Goal: Task Accomplishment & Management: Complete application form

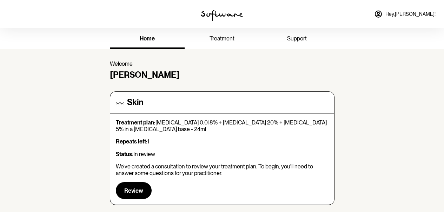
click at [239, 46] on link "treatment" at bounding box center [222, 39] width 75 height 19
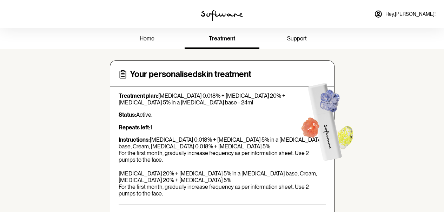
click at [289, 45] on link "support" at bounding box center [297, 39] width 75 height 19
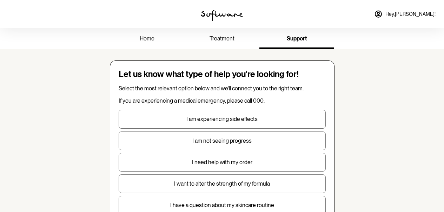
click at [146, 39] on span "home" at bounding box center [147, 38] width 15 height 7
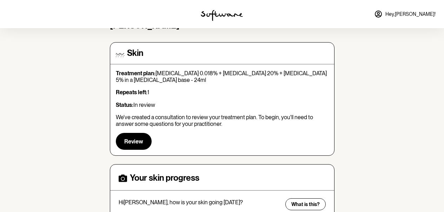
scroll to position [61, 0]
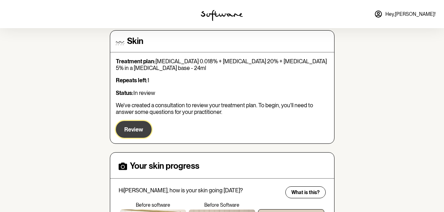
click at [129, 129] on span "Review" at bounding box center [133, 129] width 19 height 7
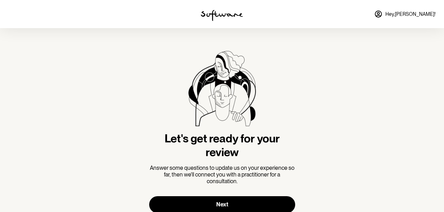
scroll to position [23, 0]
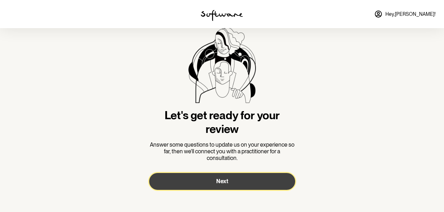
click at [252, 181] on button "Next" at bounding box center [222, 181] width 146 height 17
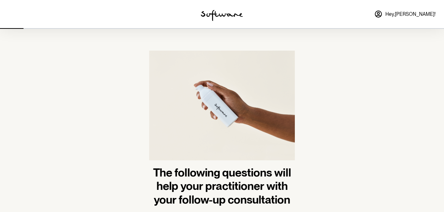
scroll to position [45, 0]
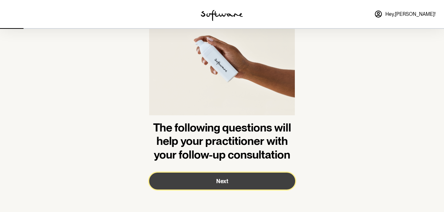
click at [252, 181] on button "Next" at bounding box center [222, 180] width 146 height 17
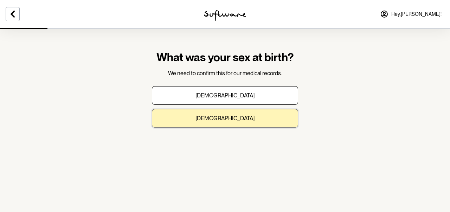
click at [238, 118] on button "[DEMOGRAPHIC_DATA]" at bounding box center [225, 118] width 146 height 19
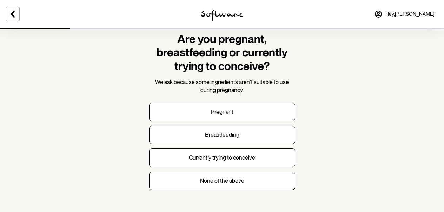
scroll to position [17, 0]
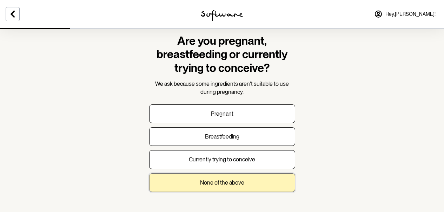
click at [267, 191] on button "None of the above" at bounding box center [222, 182] width 146 height 19
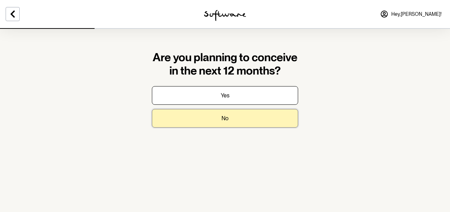
click at [250, 127] on button "No" at bounding box center [225, 118] width 146 height 19
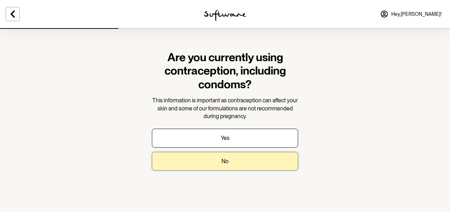
click at [258, 159] on button "No" at bounding box center [225, 161] width 146 height 19
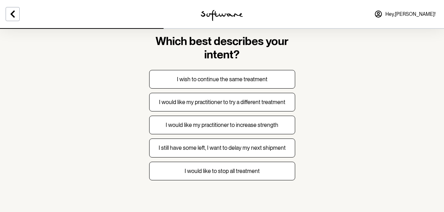
scroll to position [17, 0]
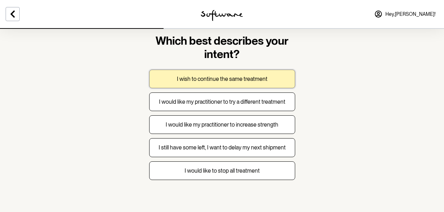
click at [247, 86] on button "I wish to continue the same treatment" at bounding box center [222, 79] width 146 height 19
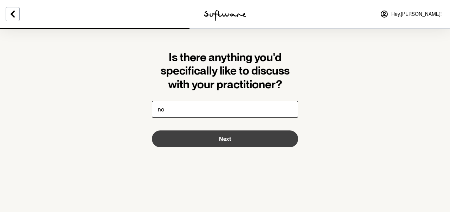
type input "no"
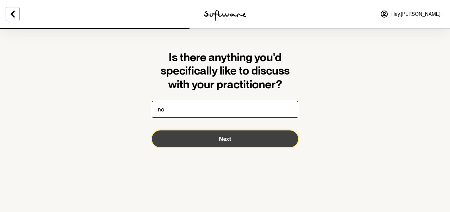
click at [241, 138] on button "Next" at bounding box center [225, 138] width 146 height 17
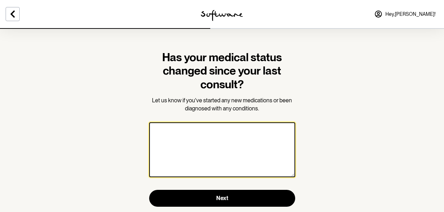
click at [241, 138] on textarea at bounding box center [222, 149] width 146 height 55
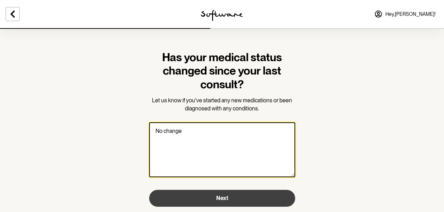
type textarea "No change"
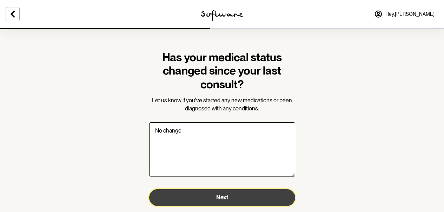
click at [273, 201] on button "Next" at bounding box center [222, 197] width 146 height 17
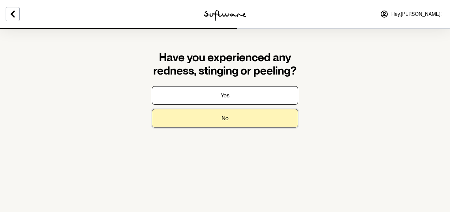
click at [242, 125] on button "No" at bounding box center [225, 118] width 146 height 19
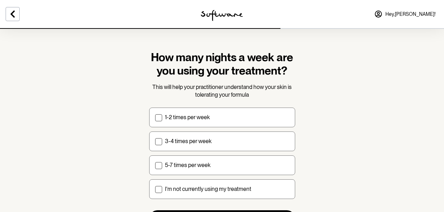
scroll to position [37, 0]
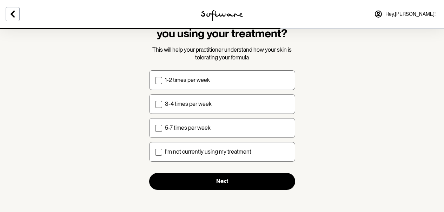
click at [242, 125] on div "5-7 times per week" at bounding box center [227, 127] width 124 height 7
click at [155, 127] on input "5-7 times per week" at bounding box center [155, 127] width 0 height 0
checkbox input "true"
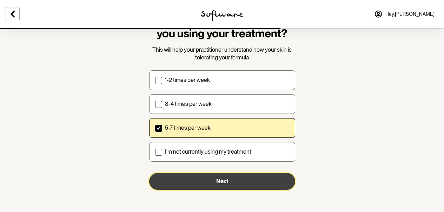
click at [264, 182] on button "Next" at bounding box center [222, 181] width 146 height 17
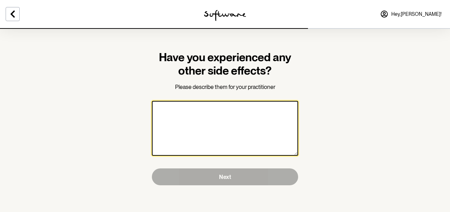
click at [251, 124] on textarea at bounding box center [225, 128] width 146 height 55
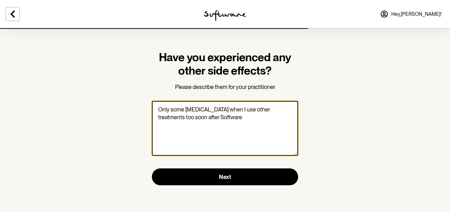
click at [251, 108] on textarea "Only some [MEDICAL_DATA] when I use other treatments too soon after Software" at bounding box center [225, 128] width 146 height 55
click at [183, 111] on textarea "Only some [MEDICAL_DATA] when I use other serums too soon after Software" at bounding box center [225, 128] width 146 height 55
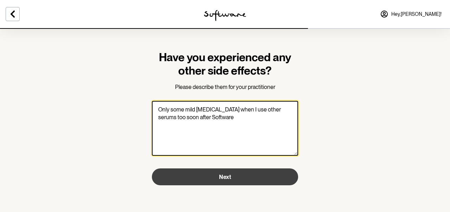
type textarea "Only some mild [MEDICAL_DATA] when I use other serums too soon after Software"
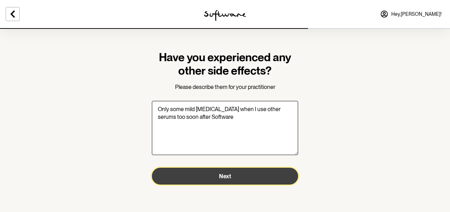
click at [230, 176] on span "Next" at bounding box center [225, 176] width 12 height 7
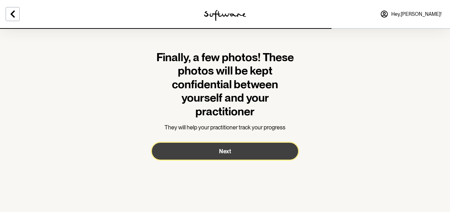
click at [242, 147] on button "Next" at bounding box center [225, 151] width 146 height 17
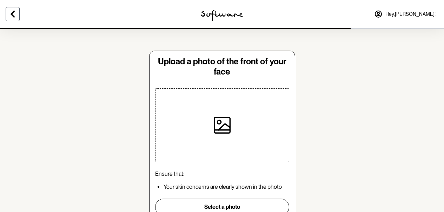
click at [11, 12] on icon at bounding box center [12, 14] width 8 height 8
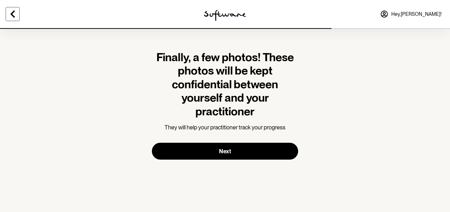
click at [11, 12] on icon at bounding box center [12, 14] width 8 height 8
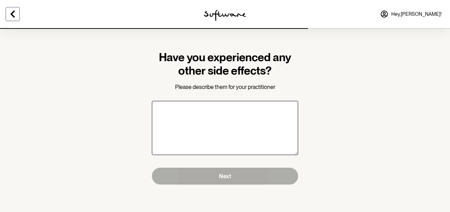
click at [11, 12] on icon at bounding box center [12, 14] width 8 height 8
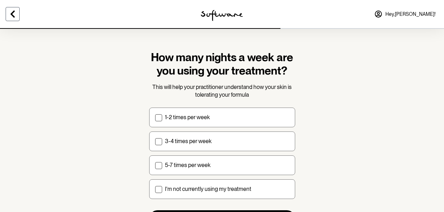
click at [11, 12] on icon at bounding box center [12, 14] width 8 height 8
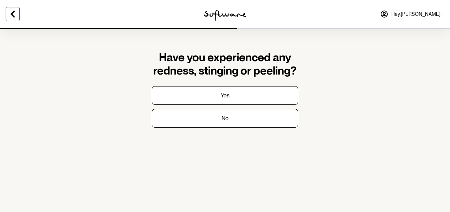
click at [11, 12] on icon at bounding box center [12, 14] width 8 height 8
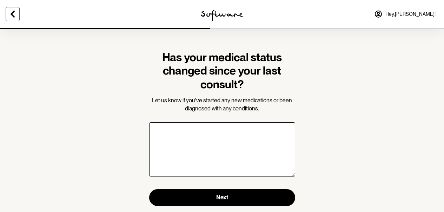
click at [11, 12] on icon at bounding box center [12, 14] width 8 height 8
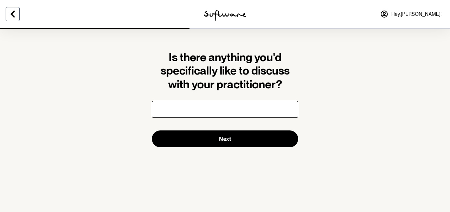
click at [11, 12] on icon at bounding box center [12, 14] width 8 height 8
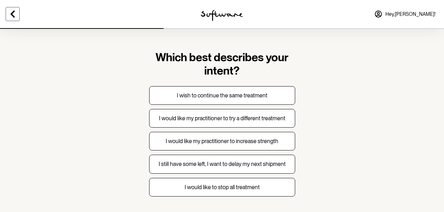
click at [11, 12] on icon at bounding box center [12, 14] width 8 height 8
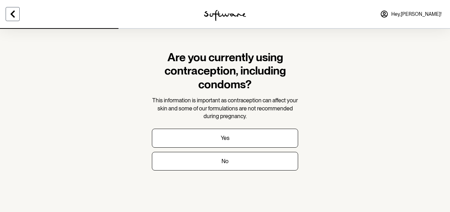
click at [11, 12] on icon at bounding box center [12, 14] width 8 height 8
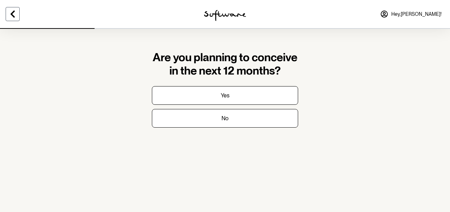
click at [11, 12] on icon at bounding box center [12, 14] width 8 height 8
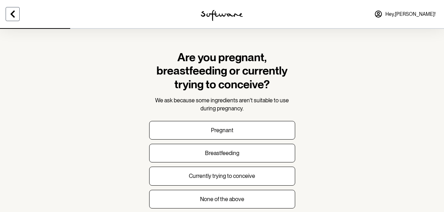
click at [11, 12] on icon at bounding box center [12, 14] width 8 height 8
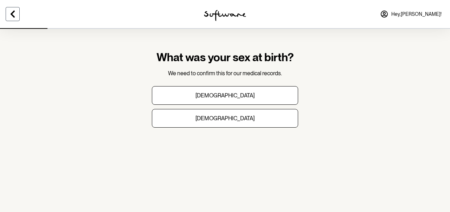
click at [11, 12] on icon at bounding box center [12, 14] width 8 height 8
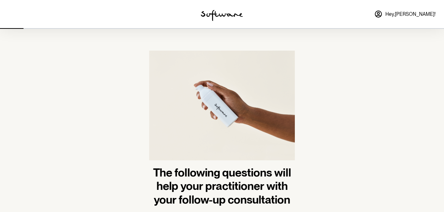
scroll to position [45, 0]
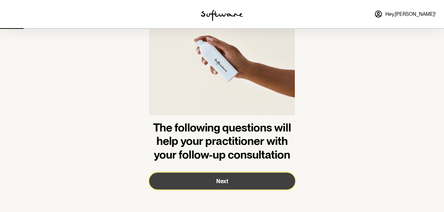
click at [183, 174] on button "Next" at bounding box center [222, 180] width 146 height 17
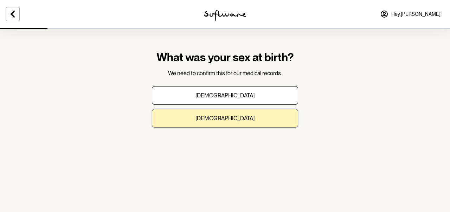
click at [222, 114] on button "[DEMOGRAPHIC_DATA]" at bounding box center [225, 118] width 146 height 19
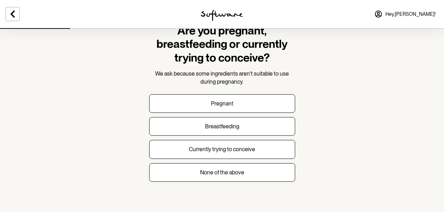
scroll to position [30, 0]
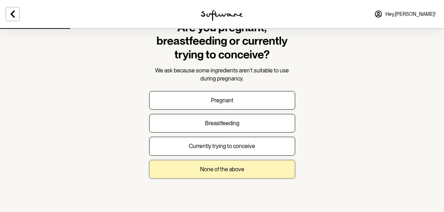
click at [208, 170] on p "None of the above" at bounding box center [222, 169] width 44 height 7
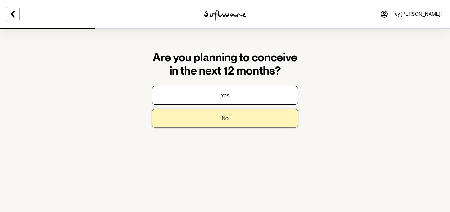
click at [221, 120] on p "No" at bounding box center [224, 118] width 7 height 7
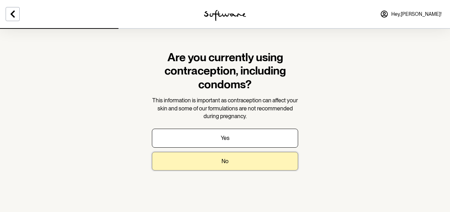
click at [223, 157] on button "No" at bounding box center [225, 161] width 146 height 19
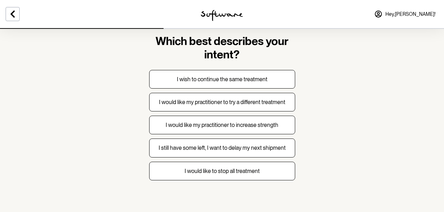
scroll to position [18, 0]
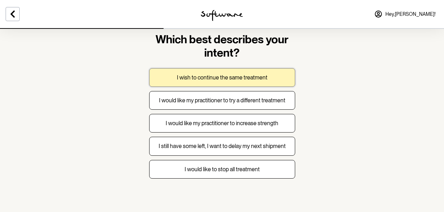
click at [250, 85] on button "I wish to continue the same treatment" at bounding box center [222, 77] width 146 height 19
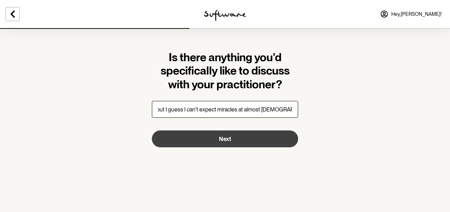
scroll to position [0, 220]
type input "I'm starting to notice my skin look "old" and the line between my eyebrows is g…"
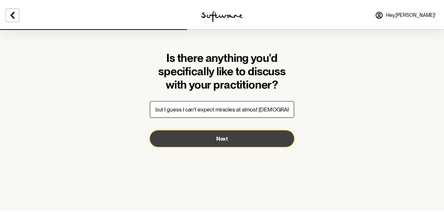
scroll to position [0, 0]
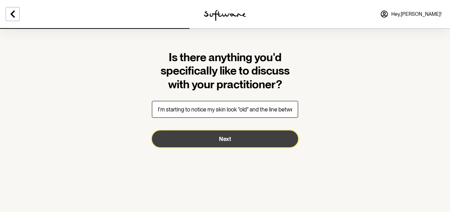
click at [234, 142] on button "Next" at bounding box center [225, 138] width 146 height 17
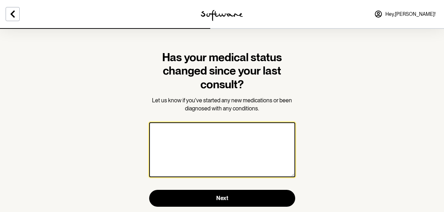
click at [234, 142] on textarea at bounding box center [222, 149] width 146 height 55
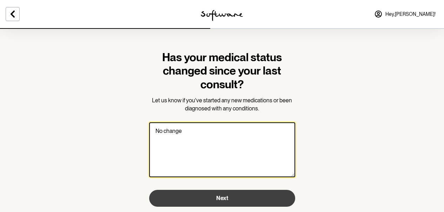
type textarea "No change"
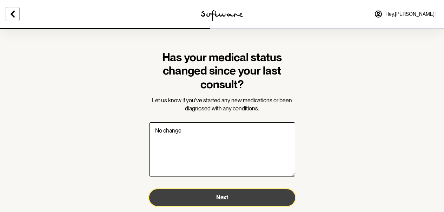
click at [214, 194] on button "Next" at bounding box center [222, 197] width 146 height 17
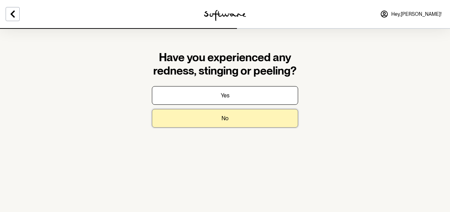
click at [229, 126] on button "No" at bounding box center [225, 118] width 146 height 19
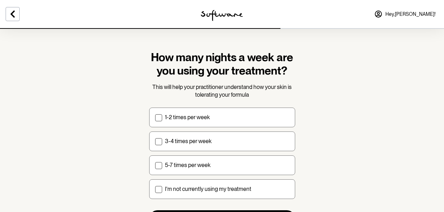
scroll to position [37, 0]
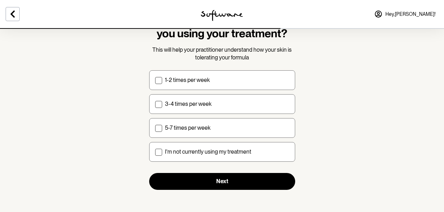
click at [229, 126] on div "5-7 times per week" at bounding box center [227, 127] width 124 height 7
click at [155, 127] on input "5-7 times per week" at bounding box center [155, 127] width 0 height 0
checkbox input "true"
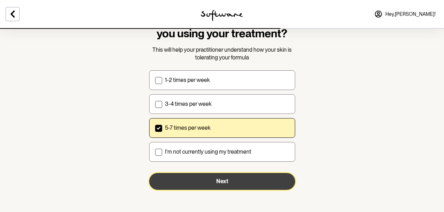
click at [235, 178] on button "Next" at bounding box center [222, 181] width 146 height 17
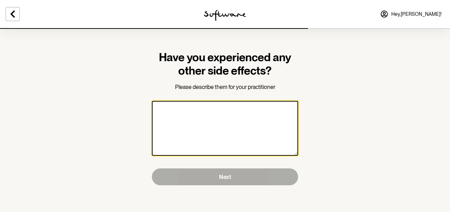
click at [241, 152] on textarea at bounding box center [225, 128] width 146 height 55
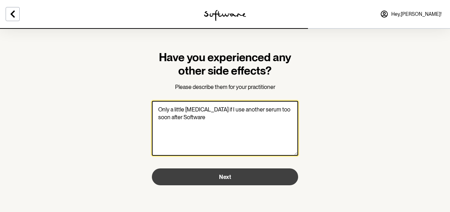
type textarea "Only a little [MEDICAL_DATA] if I use another serum too soon after Software"
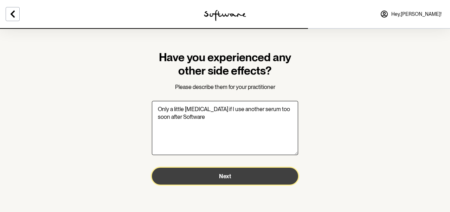
click at [228, 181] on button "Next" at bounding box center [225, 176] width 146 height 17
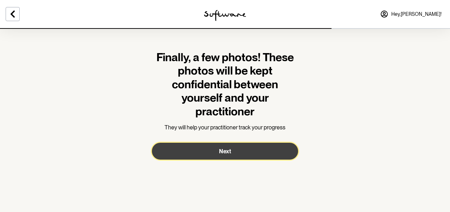
click at [241, 154] on button "Next" at bounding box center [225, 151] width 146 height 17
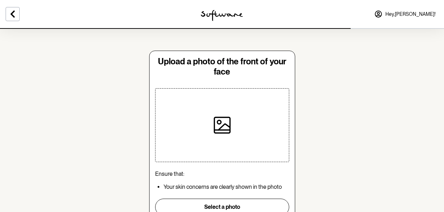
scroll to position [35, 0]
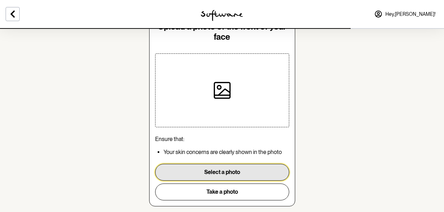
click at [226, 169] on button "Select a photo" at bounding box center [222, 172] width 134 height 17
click at [205, 174] on button "Select a photo" at bounding box center [222, 172] width 134 height 17
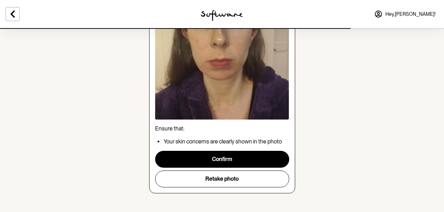
scroll to position [136, 0]
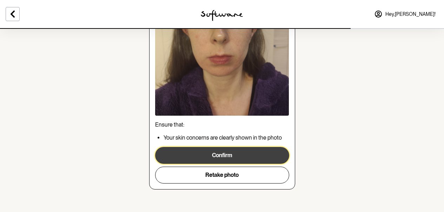
click at [211, 153] on button "Confirm" at bounding box center [222, 155] width 134 height 17
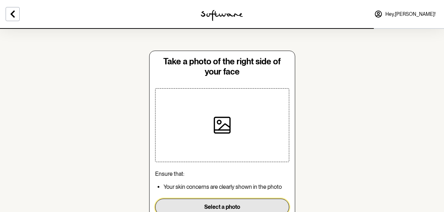
click at [204, 208] on button "Select a photo" at bounding box center [222, 206] width 134 height 17
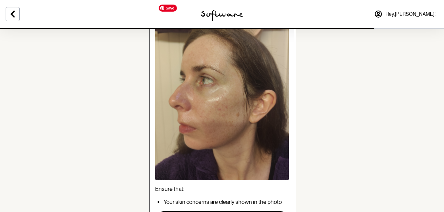
scroll to position [136, 0]
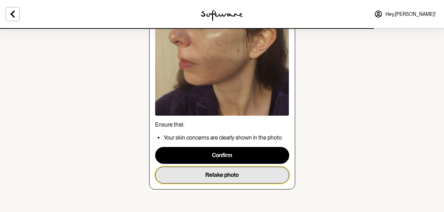
click at [221, 174] on button "Retake photo" at bounding box center [222, 174] width 134 height 17
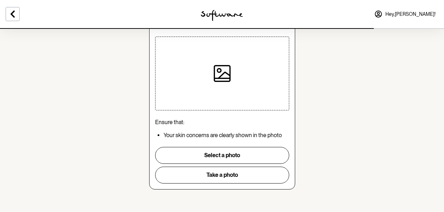
scroll to position [52, 0]
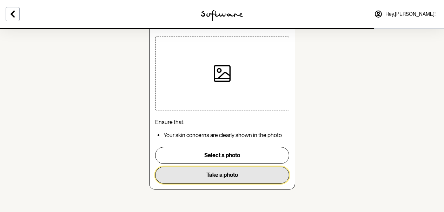
click at [186, 182] on button "Take a photo" at bounding box center [222, 174] width 134 height 17
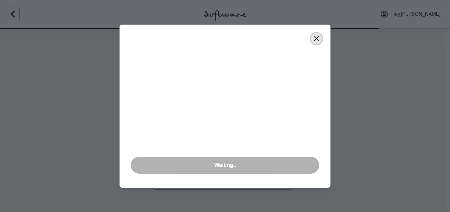
click at [314, 44] on button "Close" at bounding box center [315, 38] width 11 height 11
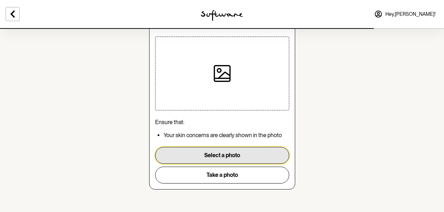
click at [187, 149] on button "Select a photo" at bounding box center [222, 155] width 134 height 17
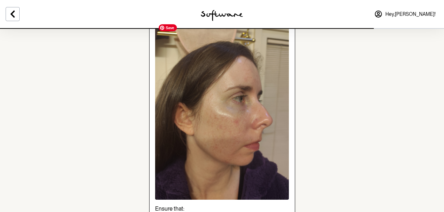
scroll to position [136, 0]
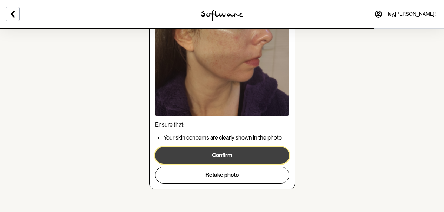
click at [203, 155] on button "Confirm" at bounding box center [222, 155] width 134 height 17
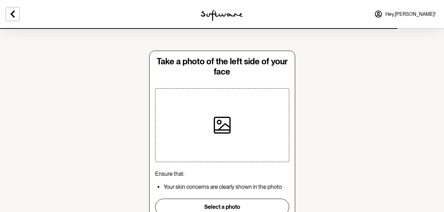
scroll to position [52, 0]
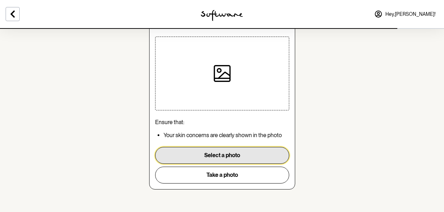
click at [221, 156] on button "Select a photo" at bounding box center [222, 155] width 134 height 17
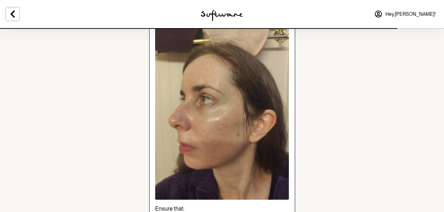
scroll to position [136, 0]
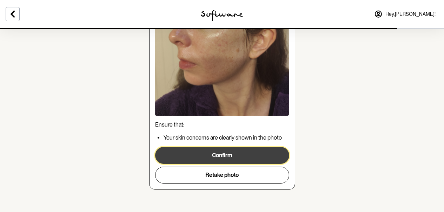
click at [249, 158] on button "Confirm" at bounding box center [222, 155] width 134 height 17
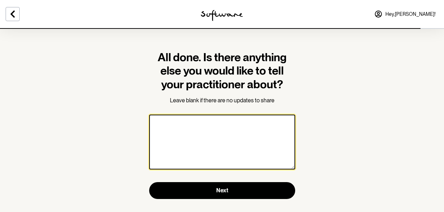
click at [249, 158] on textarea at bounding box center [222, 141] width 146 height 55
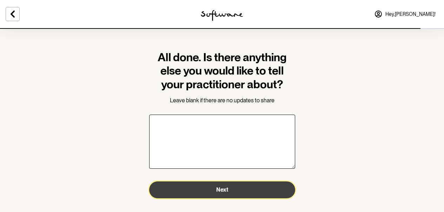
click at [238, 188] on button "Next" at bounding box center [222, 189] width 146 height 17
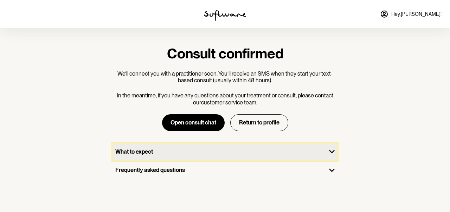
click at [223, 151] on p "What to expect" at bounding box center [219, 151] width 208 height 7
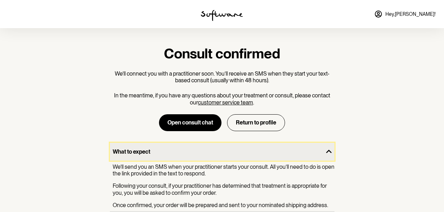
scroll to position [35, 0]
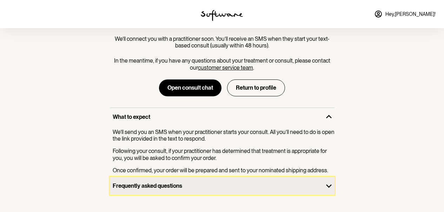
click at [215, 183] on p "Frequently asked questions" at bounding box center [217, 185] width 208 height 7
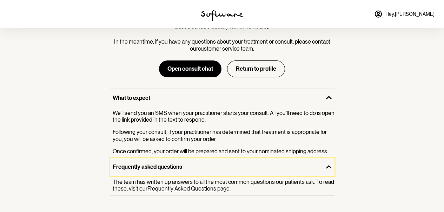
scroll to position [0, 0]
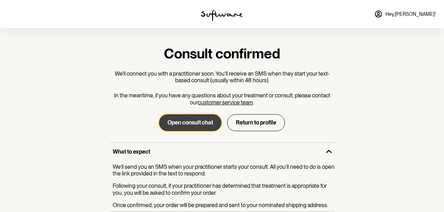
click at [175, 119] on button "Open consult chat" at bounding box center [190, 122] width 63 height 17
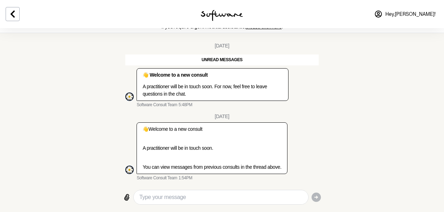
scroll to position [7, 0]
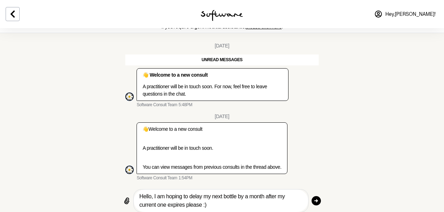
type textarea "Hello, I am hoping to delay my next bottle by a month after my current one expi…"
click at [316, 199] on icon "button" at bounding box center [316, 200] width 9 height 9
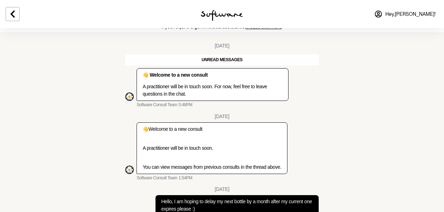
scroll to position [48, 0]
